Goal: Task Accomplishment & Management: Manage account settings

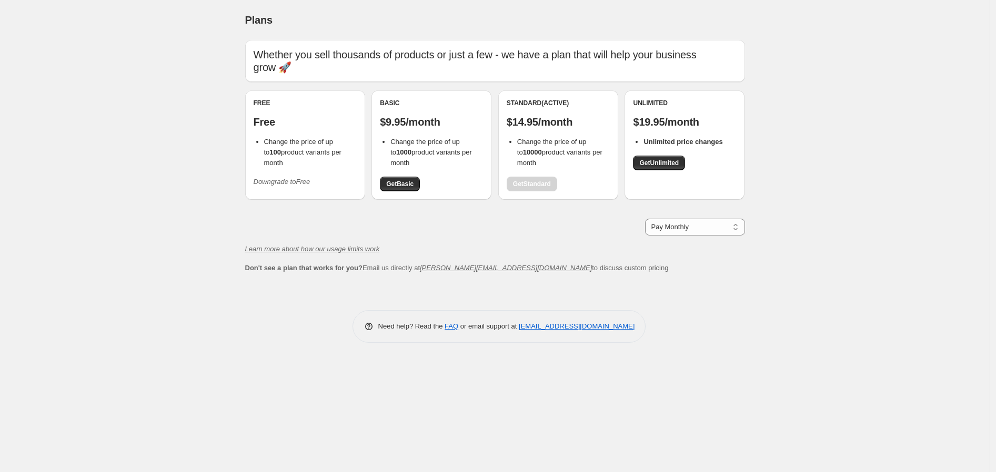
click at [280, 134] on div "Free Free Change the price of up to 100 product variants per month Downgrade to…" at bounding box center [304, 145] width 103 height 92
click at [283, 178] on icon "Downgrade to Free" at bounding box center [281, 182] width 57 height 8
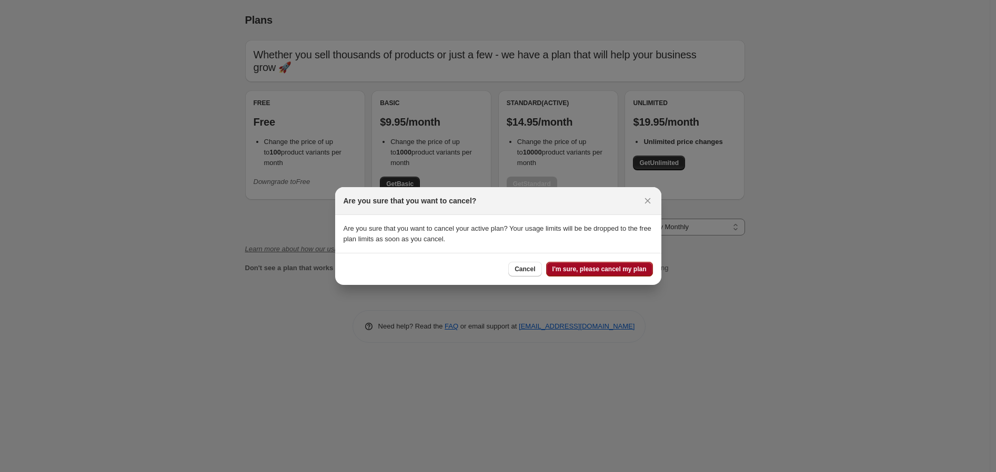
click at [571, 273] on span "I'm sure, please cancel my plan" at bounding box center [599, 269] width 94 height 8
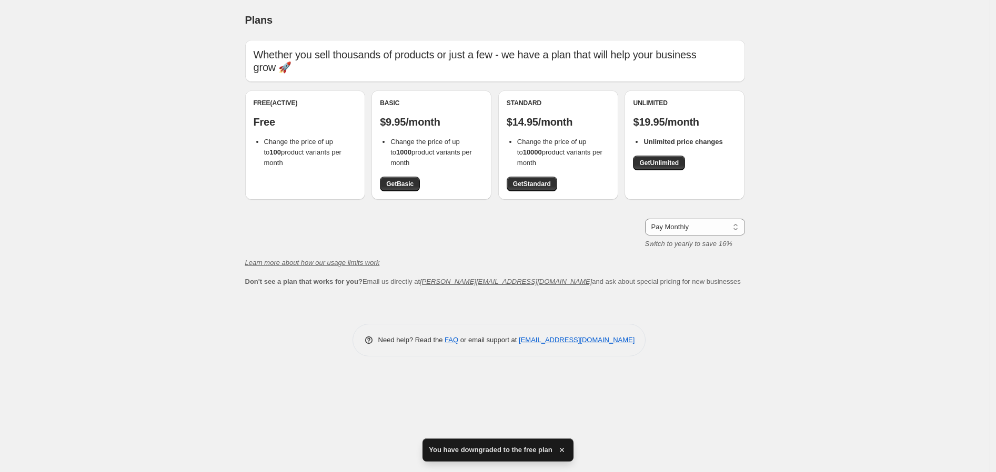
click at [563, 448] on icon "button" at bounding box center [561, 450] width 11 height 11
click at [703, 220] on select "Pay Monthly Pay Yearly (Save 16%)" at bounding box center [695, 227] width 100 height 17
click at [645, 219] on select "Pay Monthly Pay Yearly (Save 16%)" at bounding box center [695, 227] width 100 height 17
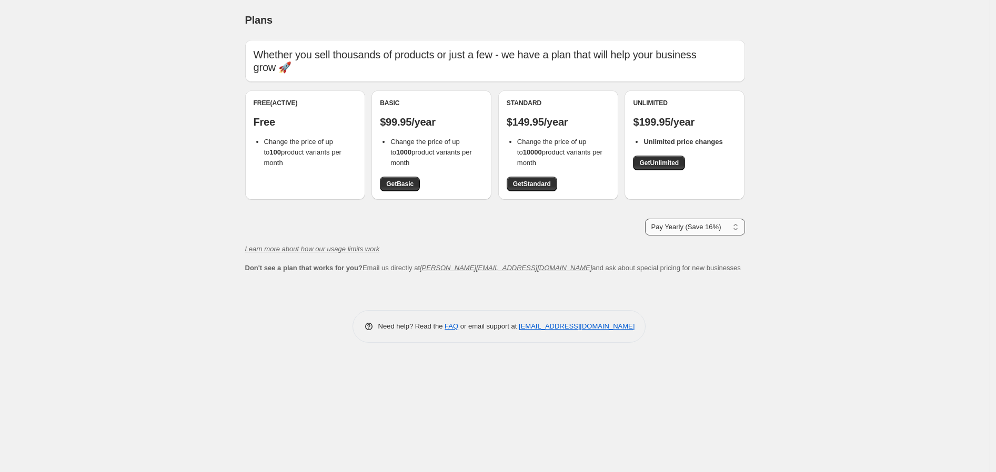
click at [691, 222] on select "Pay Monthly Pay Yearly (Save 16%)" at bounding box center [695, 227] width 100 height 17
select select "month"
click at [645, 219] on select "Pay Monthly Pay Yearly (Save 16%)" at bounding box center [695, 227] width 100 height 17
